Goal: Task Accomplishment & Management: Use online tool/utility

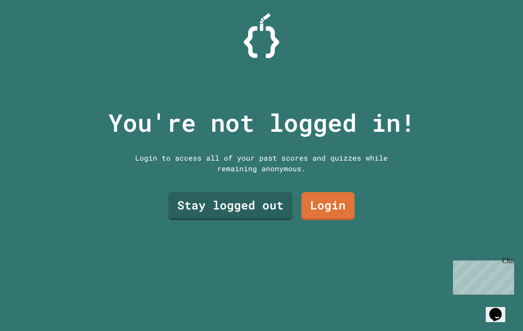
click at [239, 215] on link "Stay logged out" at bounding box center [231, 206] width 124 height 28
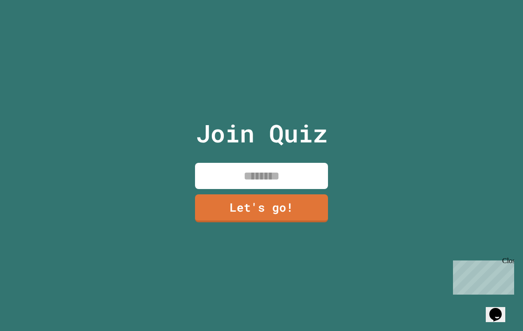
click at [236, 188] on input at bounding box center [261, 176] width 133 height 26
type input "*"
type input "******"
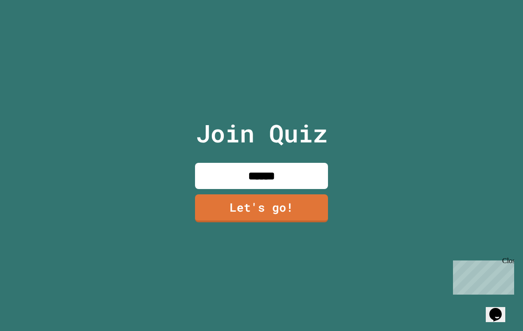
click at [226, 216] on link "Let's go!" at bounding box center [261, 208] width 133 height 28
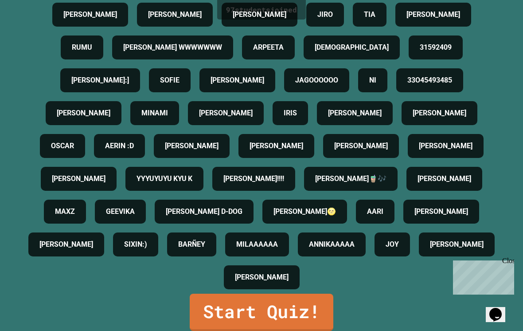
scroll to position [558, 0]
click at [231, 318] on link "Start Quiz!" at bounding box center [262, 312] width 144 height 37
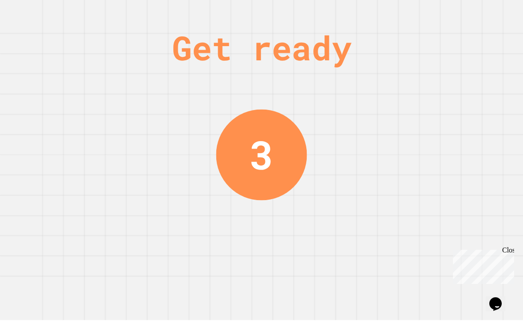
scroll to position [0, 0]
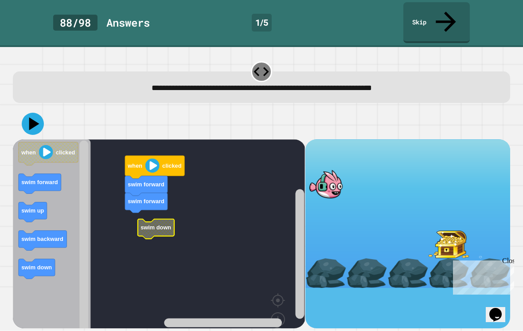
click at [137, 193] on icon "Blockly Workspace" at bounding box center [146, 203] width 43 height 20
click at [36, 113] on icon at bounding box center [33, 124] width 22 height 22
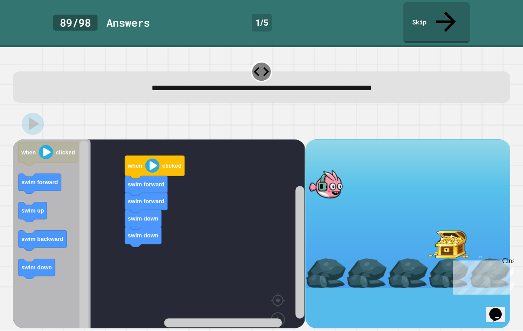
click at [46, 143] on icon "Blockly Workspace" at bounding box center [48, 153] width 59 height 23
click at [146, 158] on image "Blockly Workspace" at bounding box center [152, 165] width 14 height 14
click at [44, 207] on icon "Blockly Workspace" at bounding box center [52, 250] width 78 height 222
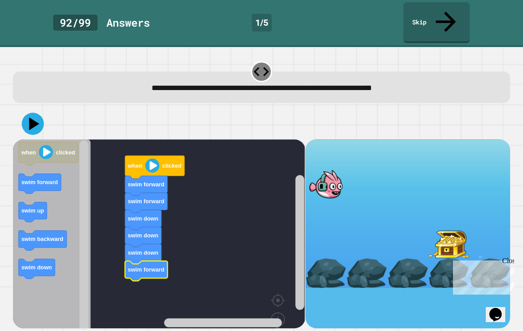
click at [20, 112] on div at bounding box center [261, 123] width 497 height 31
click at [31, 117] on icon at bounding box center [34, 123] width 10 height 13
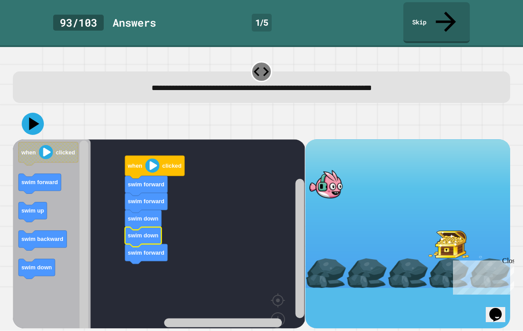
click at [44, 113] on button at bounding box center [33, 124] width 22 height 22
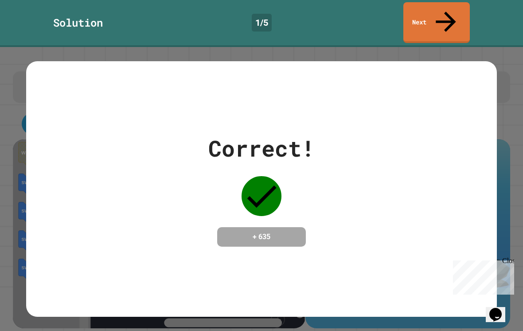
click at [459, 12] on link "Next" at bounding box center [437, 22] width 67 height 41
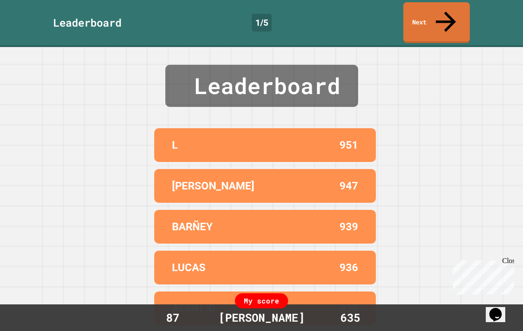
click at [451, 17] on link "Next" at bounding box center [437, 22] width 67 height 41
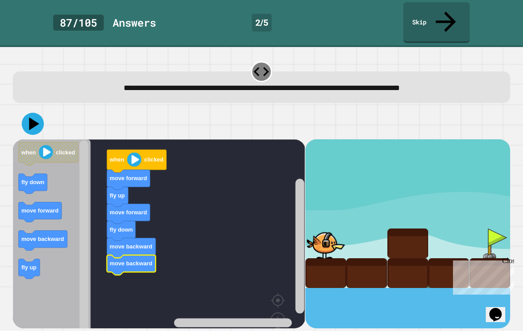
click at [35, 113] on icon at bounding box center [33, 124] width 22 height 22
click at [45, 108] on div at bounding box center [261, 123] width 497 height 31
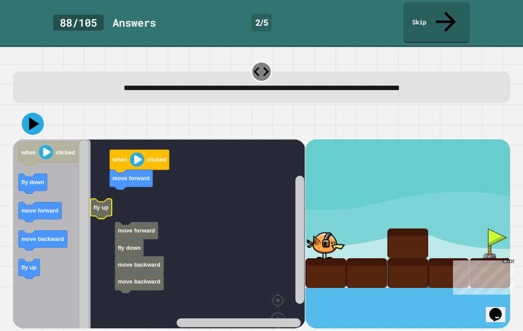
click at [114, 173] on rect "Blockly Workspace" at bounding box center [159, 250] width 292 height 222
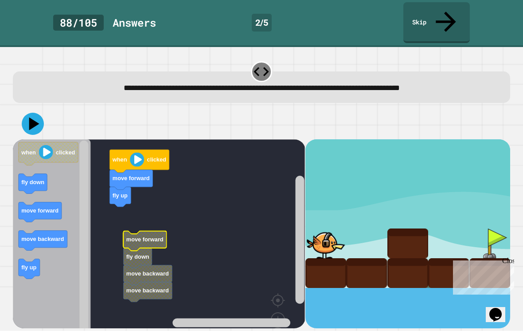
click at [118, 207] on rect "Blockly Workspace" at bounding box center [159, 250] width 292 height 222
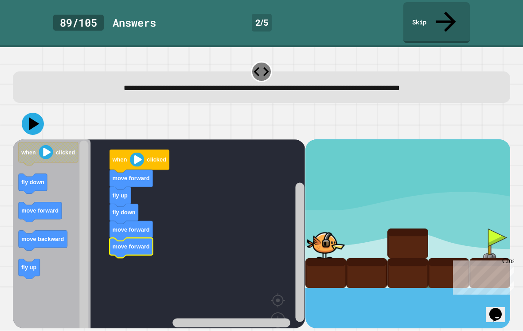
click at [50, 108] on div at bounding box center [261, 123] width 497 height 31
click at [40, 113] on icon at bounding box center [33, 124] width 22 height 22
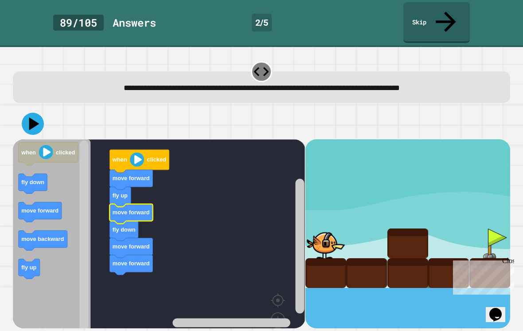
click at [121, 204] on icon "Blockly Workspace" at bounding box center [131, 214] width 43 height 20
click at [119, 226] on text "fly down" at bounding box center [124, 229] width 23 height 7
click at [28, 114] on button at bounding box center [33, 124] width 22 height 22
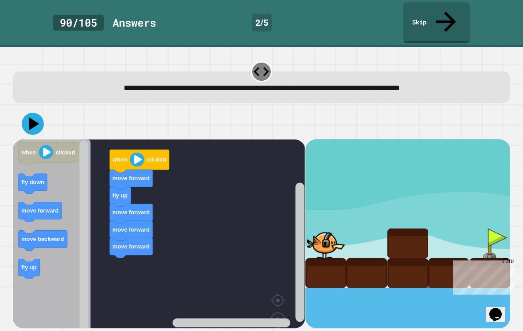
click at [36, 113] on icon at bounding box center [33, 124] width 22 height 22
click at [38, 117] on icon at bounding box center [34, 123] width 10 height 13
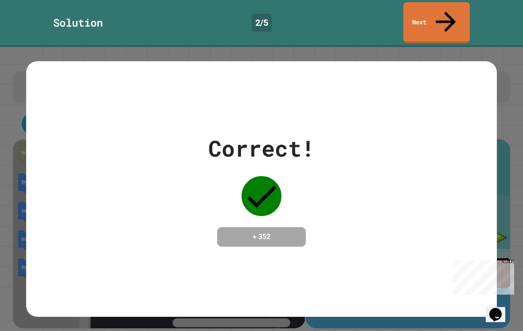
click at [450, 20] on link "Next" at bounding box center [437, 22] width 67 height 41
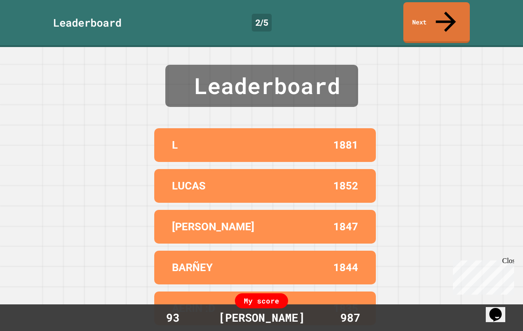
click at [444, 7] on icon at bounding box center [446, 22] width 30 height 30
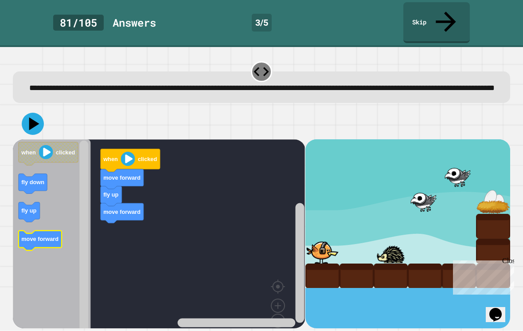
click at [39, 235] on text "move forward" at bounding box center [40, 238] width 37 height 7
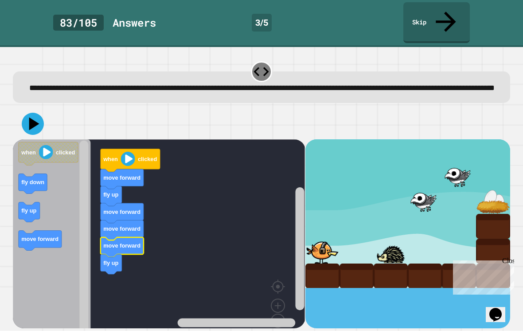
click at [28, 113] on button at bounding box center [33, 124] width 22 height 22
click at [27, 108] on div at bounding box center [261, 123] width 497 height 31
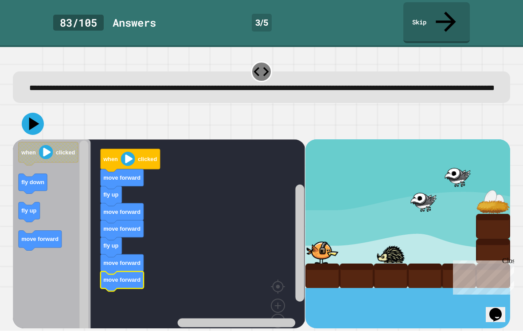
click at [27, 113] on icon at bounding box center [33, 124] width 22 height 22
click at [40, 125] on icon at bounding box center [33, 124] width 22 height 22
